Goal: Task Accomplishment & Management: Use online tool/utility

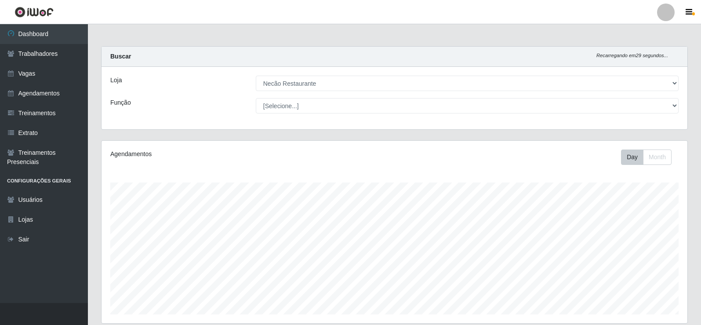
select select "334"
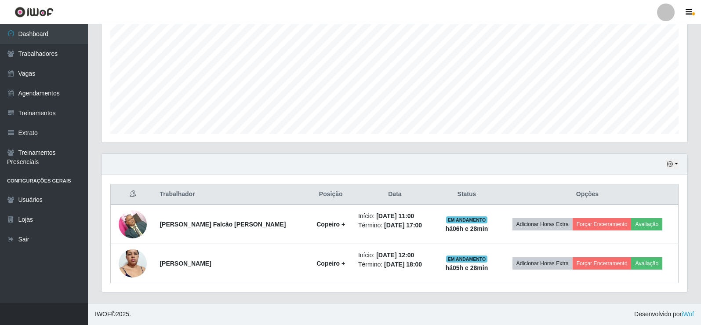
scroll to position [182, 586]
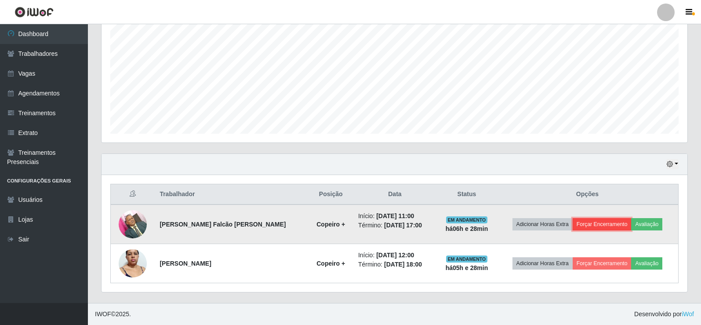
click at [607, 222] on button "Forçar Encerramento" at bounding box center [602, 224] width 59 height 12
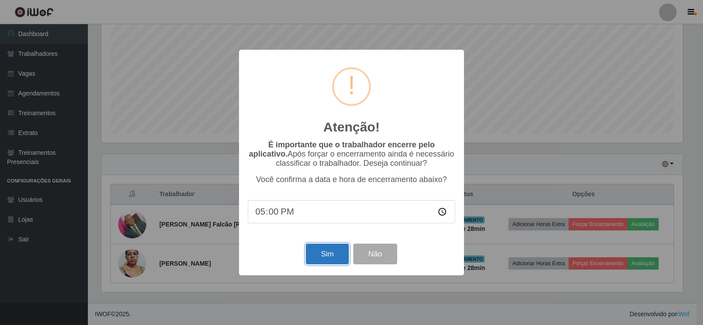
click at [326, 256] on button "Sim" at bounding box center [327, 253] width 43 height 21
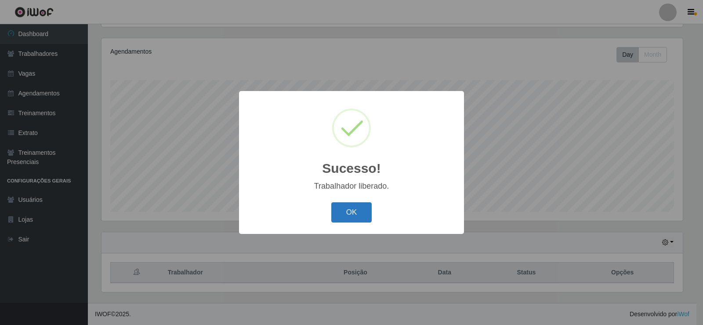
click at [362, 210] on button "OK" at bounding box center [351, 212] width 41 height 21
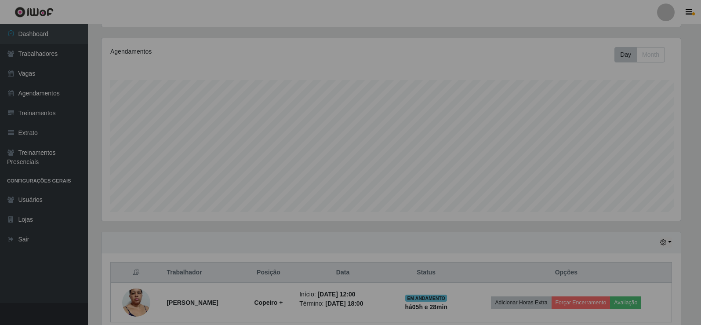
scroll to position [182, 586]
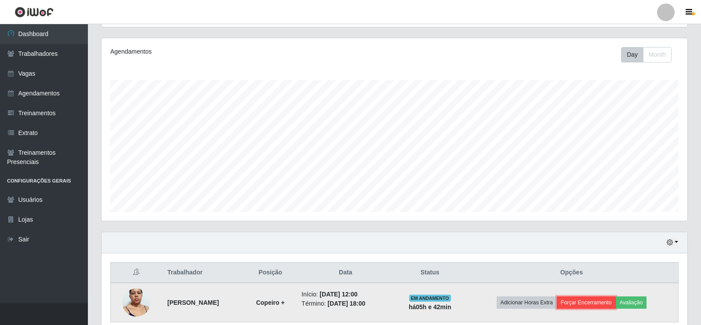
click at [614, 302] on button "Forçar Encerramento" at bounding box center [586, 302] width 59 height 12
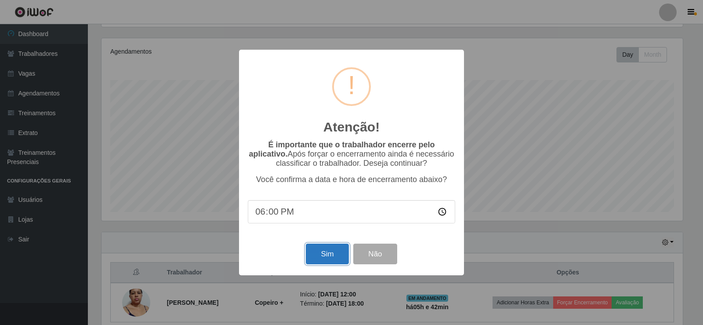
click at [336, 260] on button "Sim" at bounding box center [327, 253] width 43 height 21
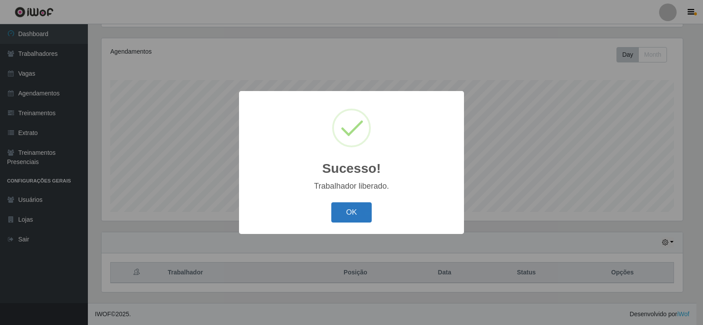
click at [349, 219] on button "OK" at bounding box center [351, 212] width 41 height 21
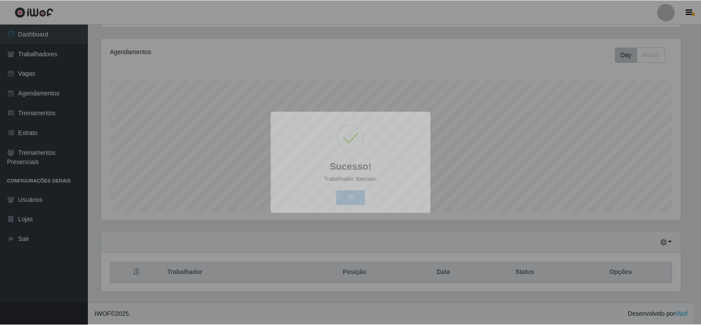
scroll to position [182, 586]
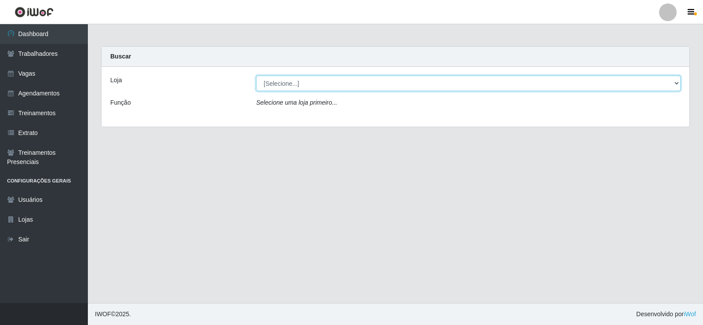
drag, startPoint x: 352, startPoint y: 84, endPoint x: 351, endPoint y: 90, distance: 6.2
click at [352, 84] on select "[Selecione...] Necão Restaurante" at bounding box center [468, 83] width 425 height 15
select select "334"
click at [256, 76] on select "[Selecione...] Necão Restaurante" at bounding box center [468, 83] width 425 height 15
